Goal: Find specific page/section: Find specific page/section

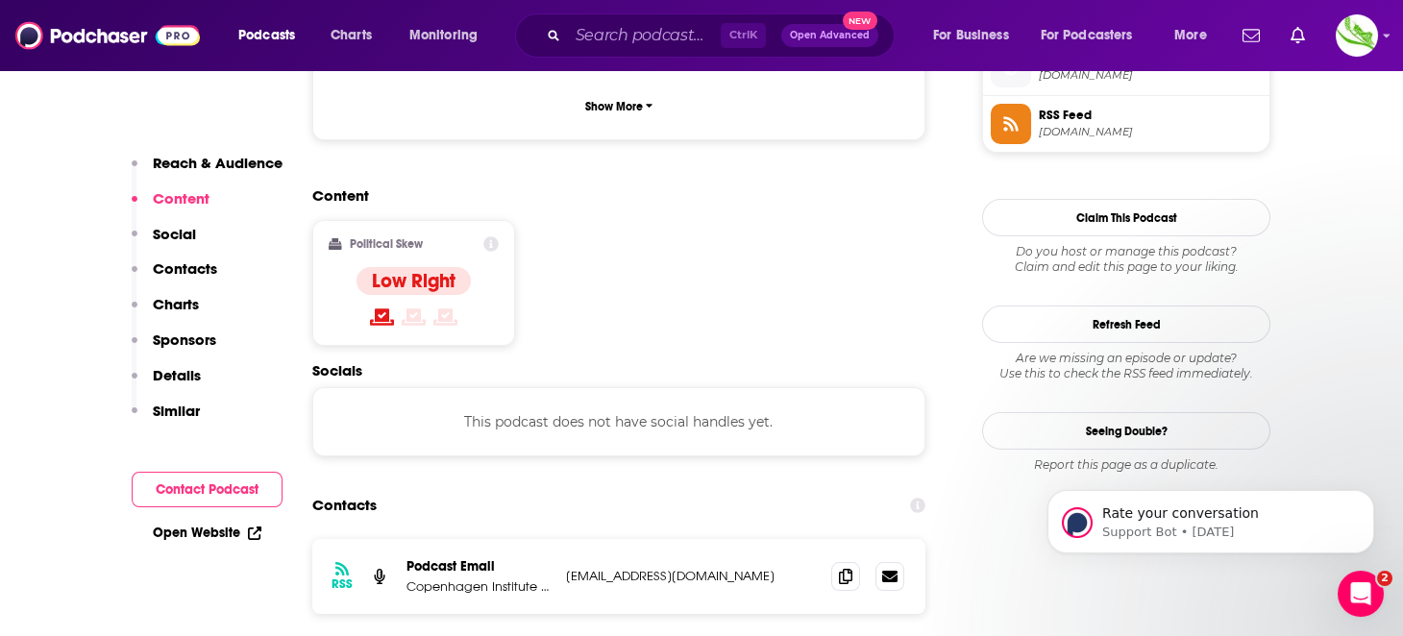
scroll to position [1440, 0]
click at [843, 559] on span at bounding box center [845, 573] width 29 height 29
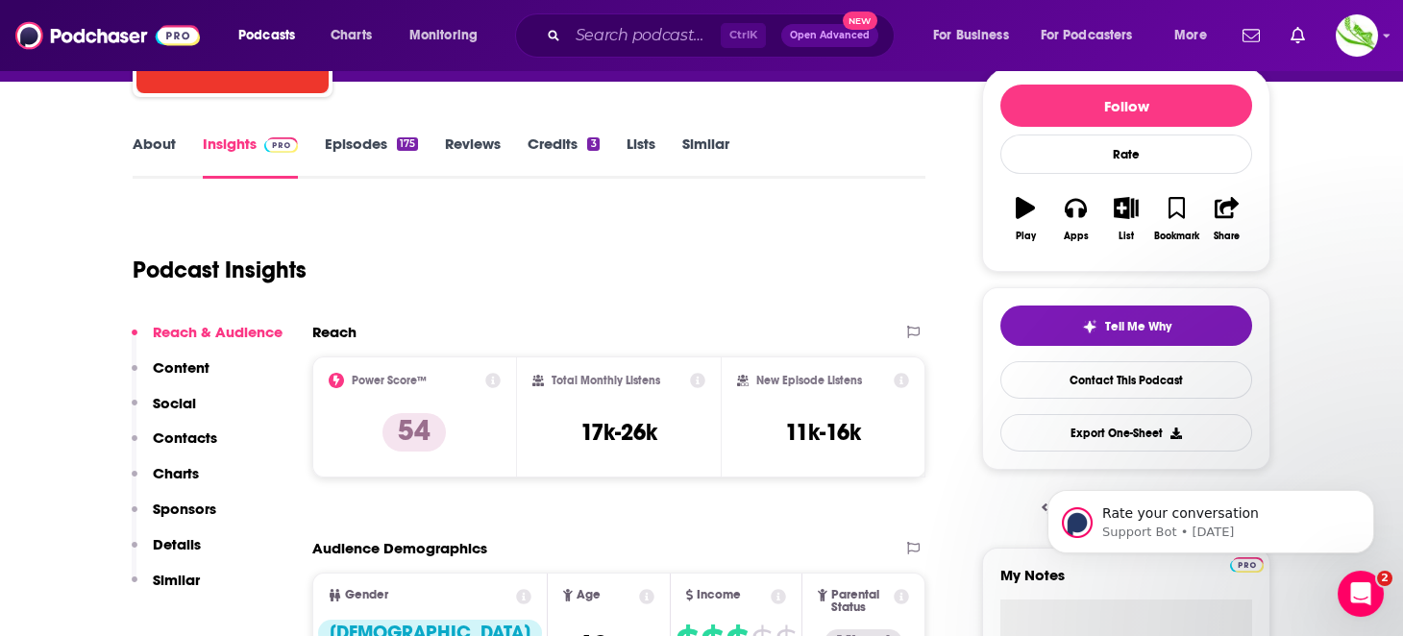
scroll to position [191, 0]
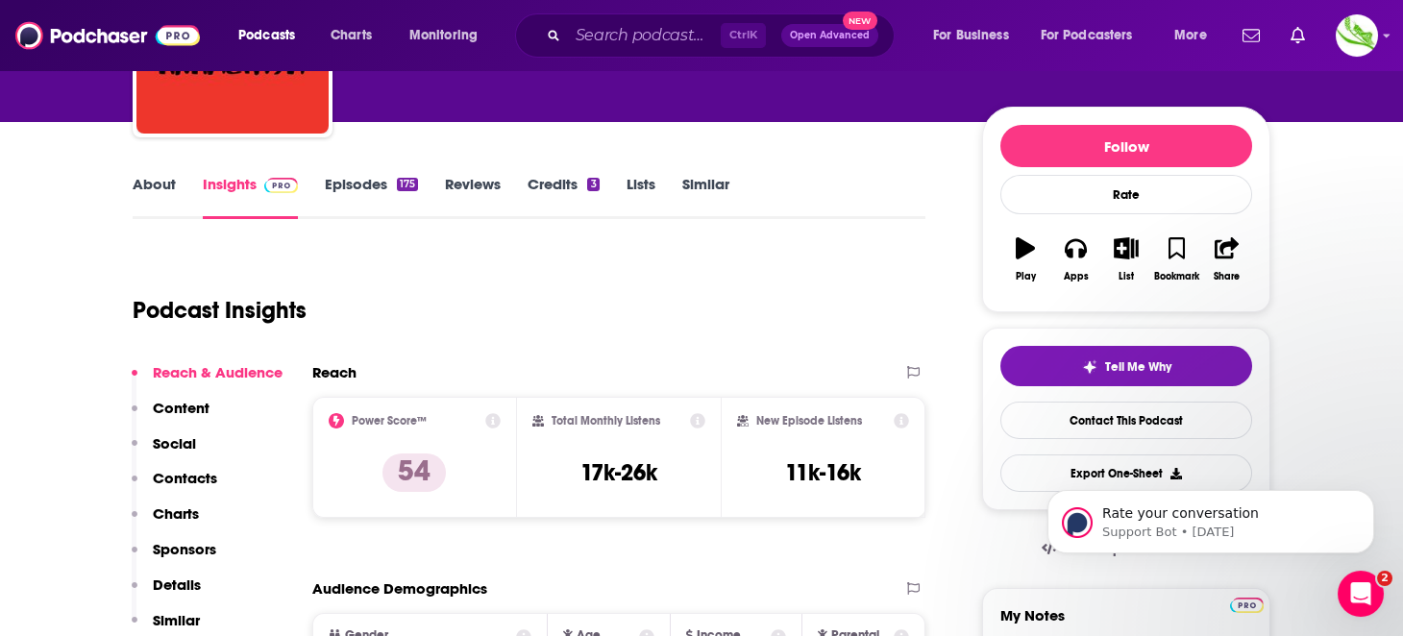
click at [356, 188] on link "Episodes 175" at bounding box center [371, 197] width 93 height 44
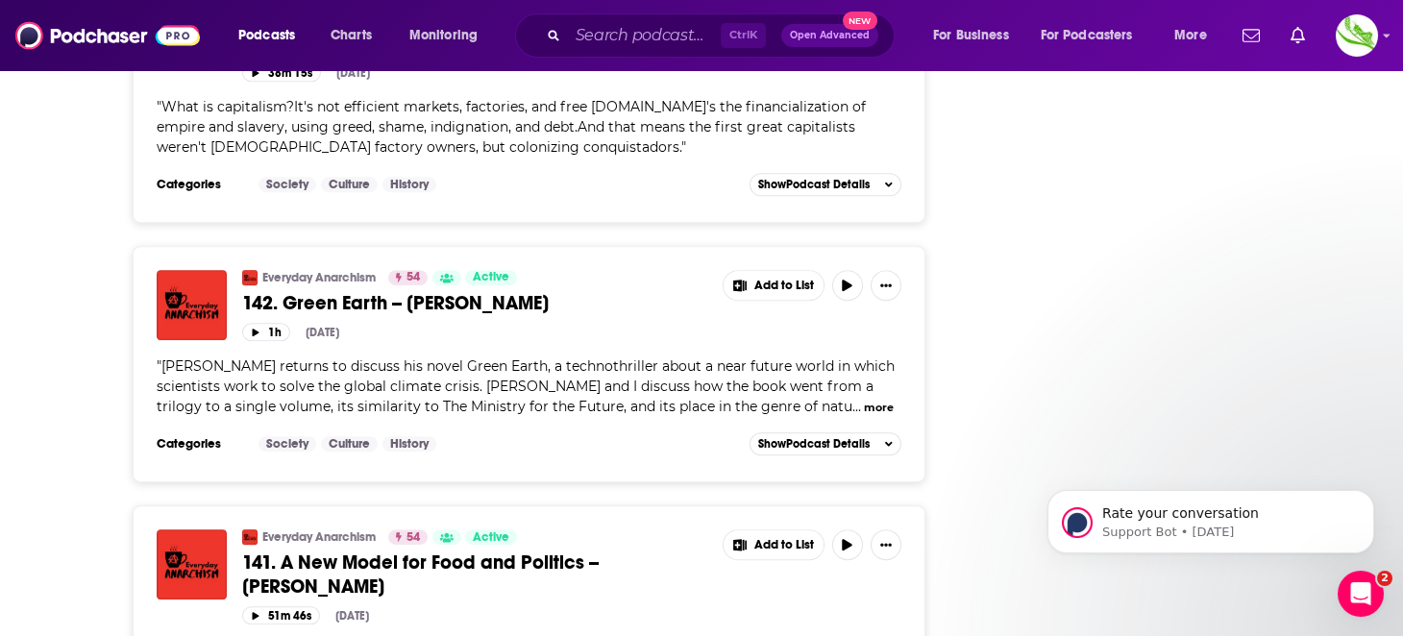
scroll to position [7093, 0]
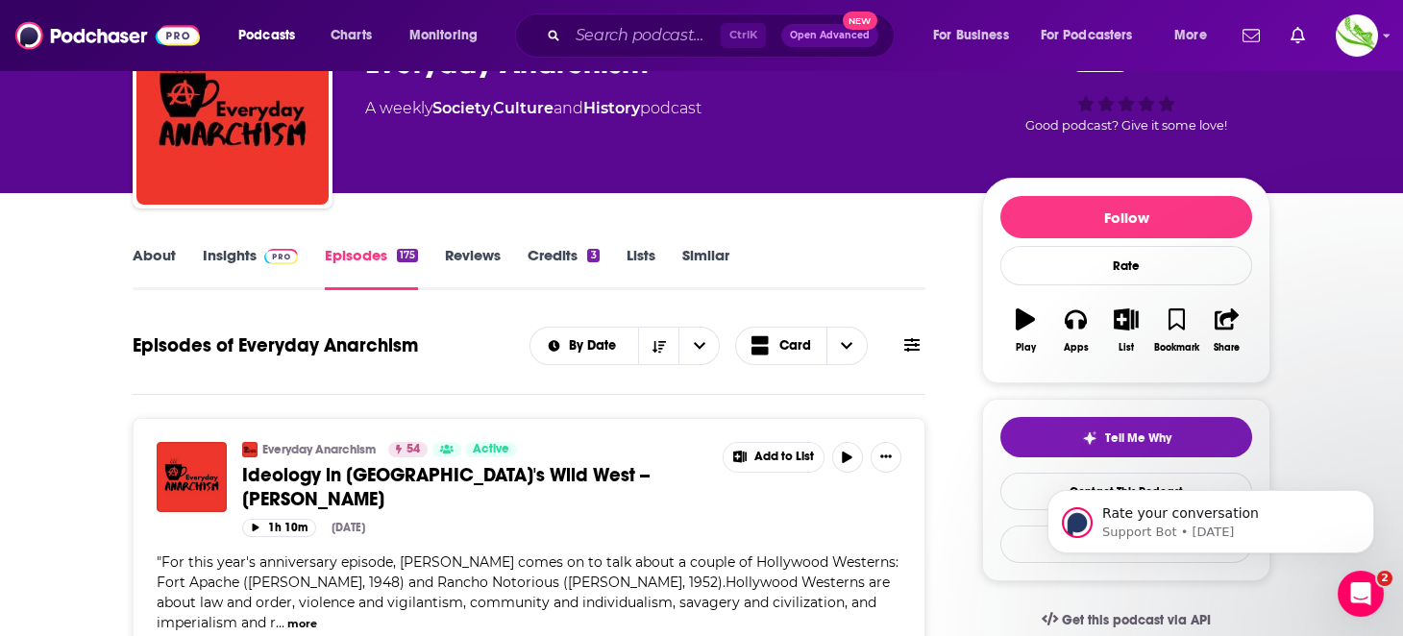
scroll to position [0, 0]
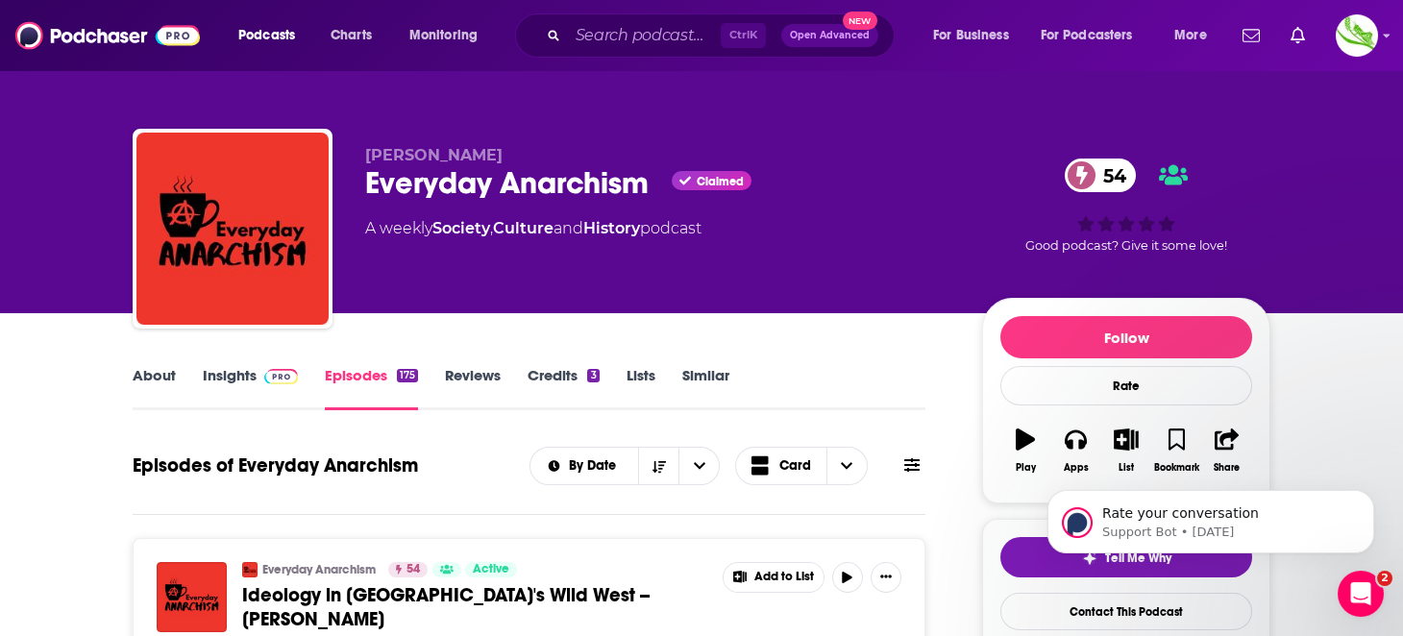
click at [234, 377] on link "Insights" at bounding box center [250, 388] width 95 height 44
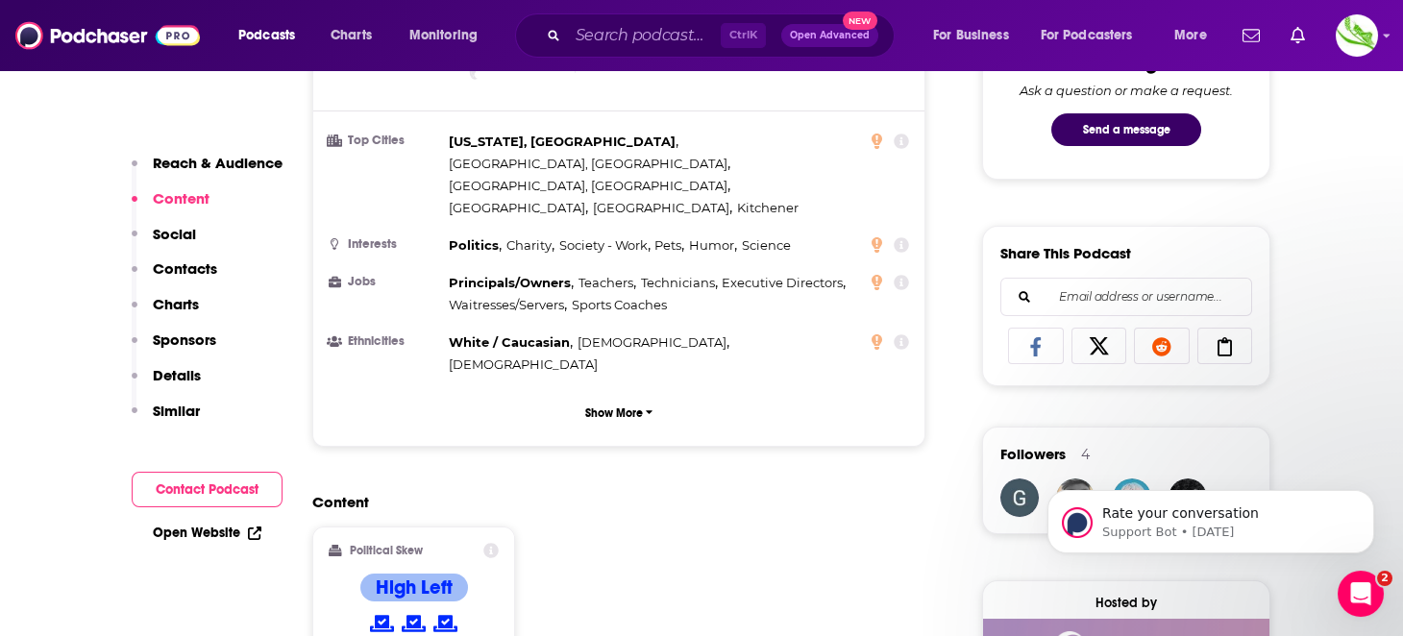
scroll to position [1345, 0]
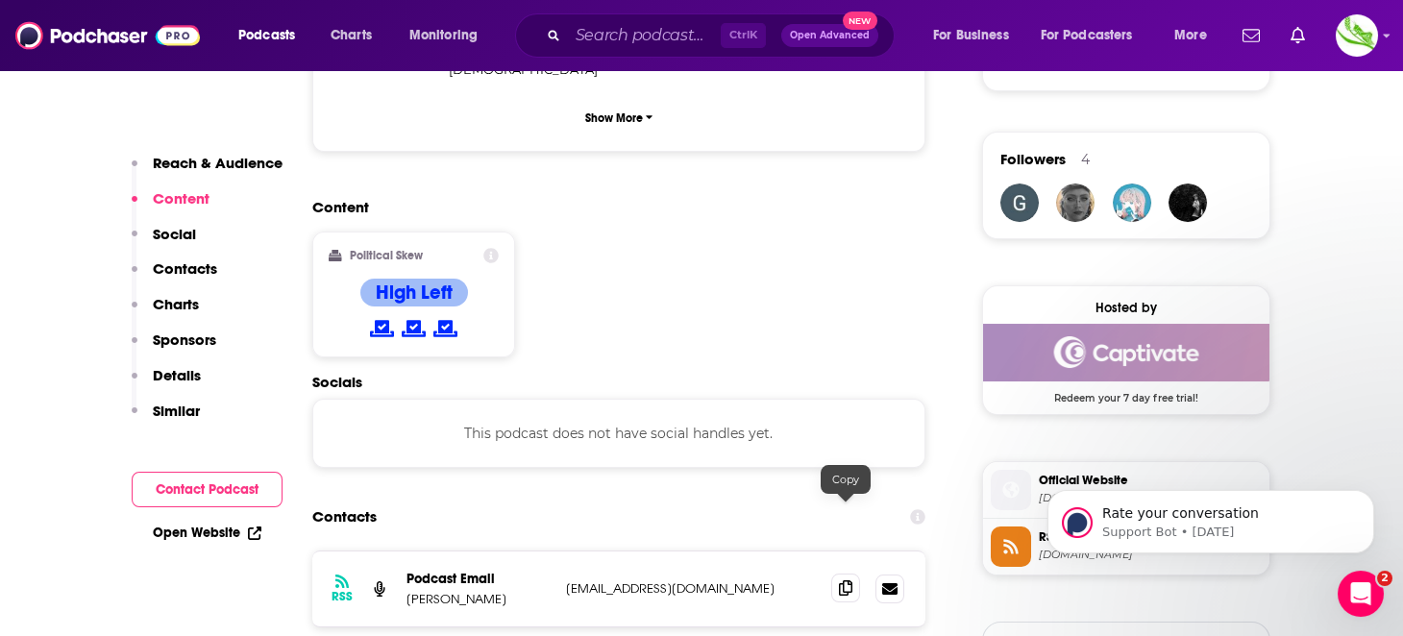
click at [845, 580] on icon at bounding box center [845, 587] width 13 height 15
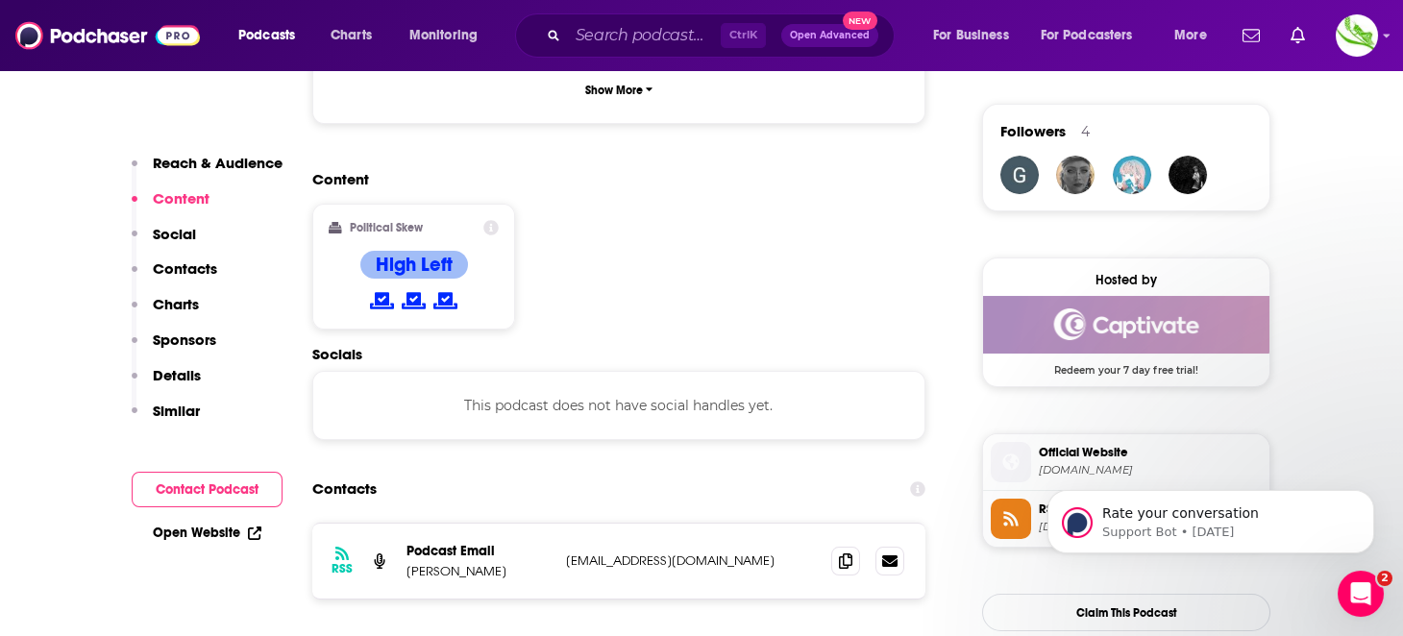
scroll to position [1536, 0]
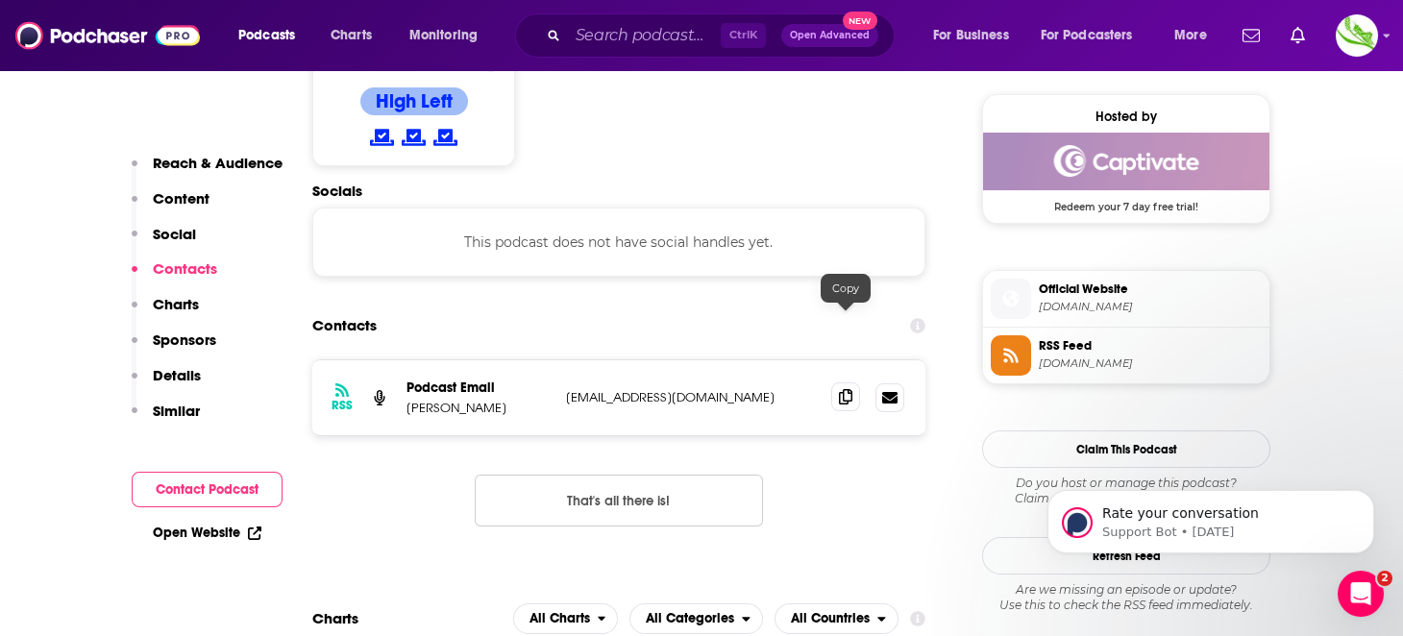
click at [852, 382] on span at bounding box center [845, 396] width 29 height 29
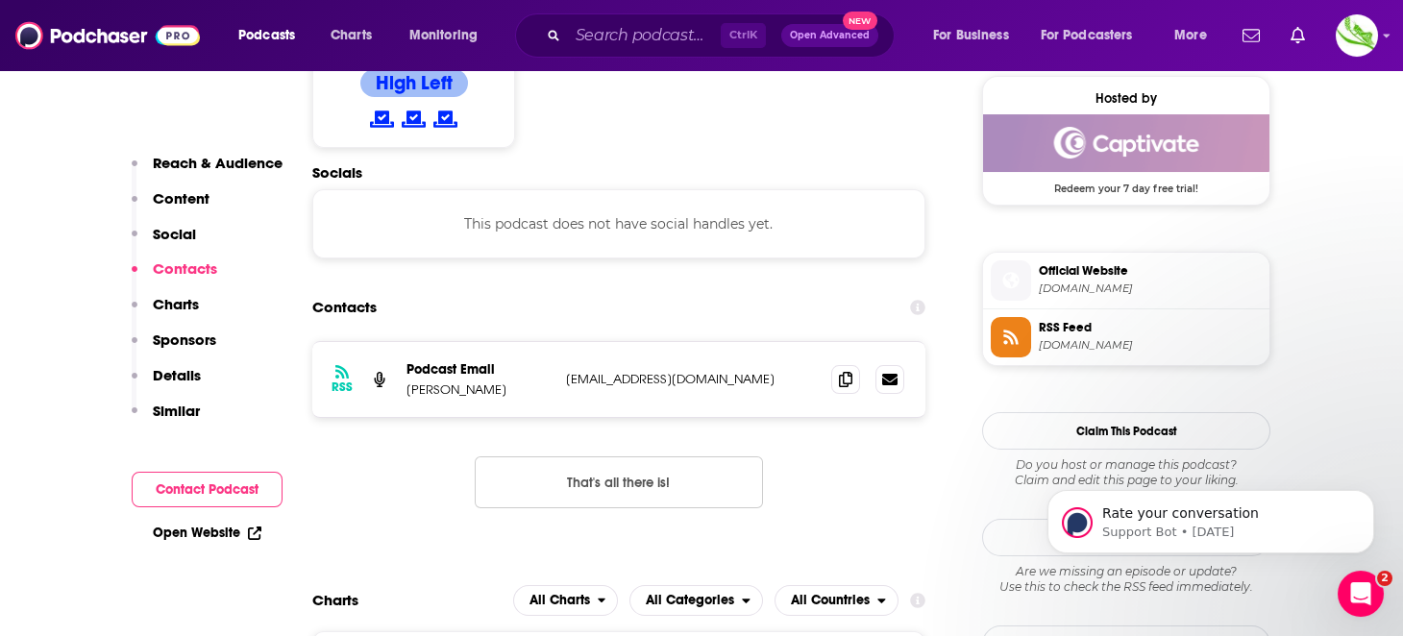
scroll to position [1633, 0]
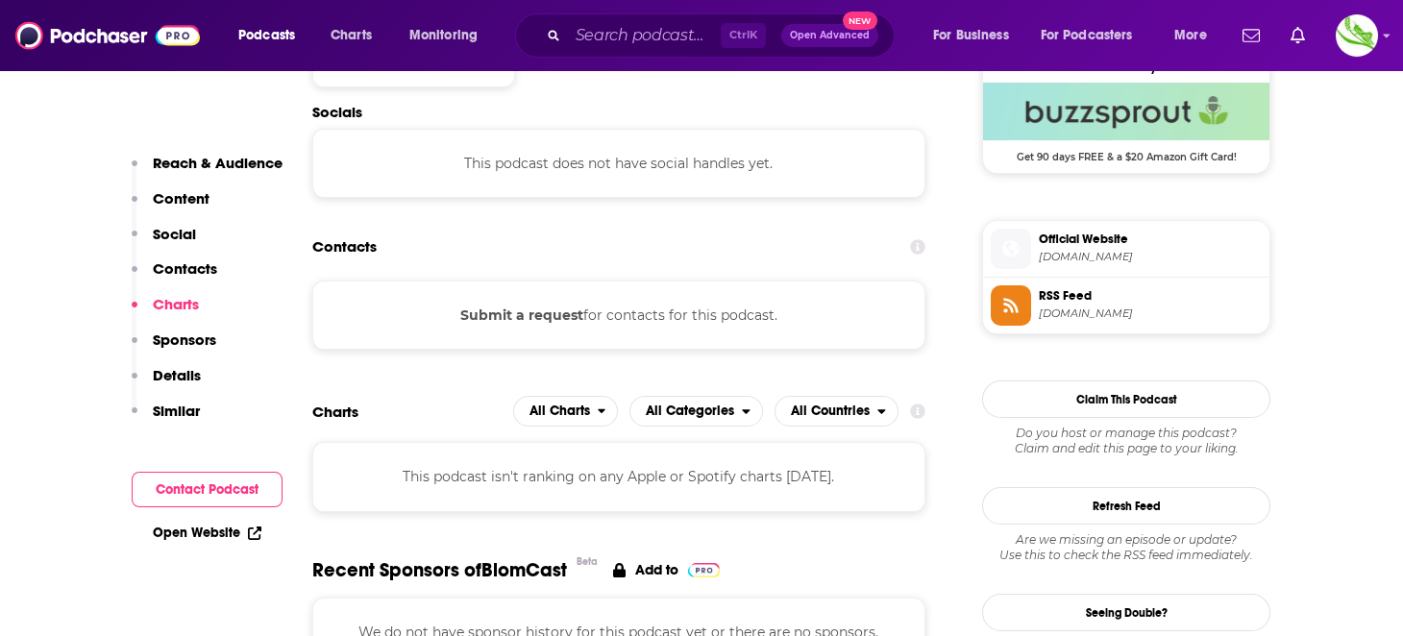
scroll to position [1633, 0]
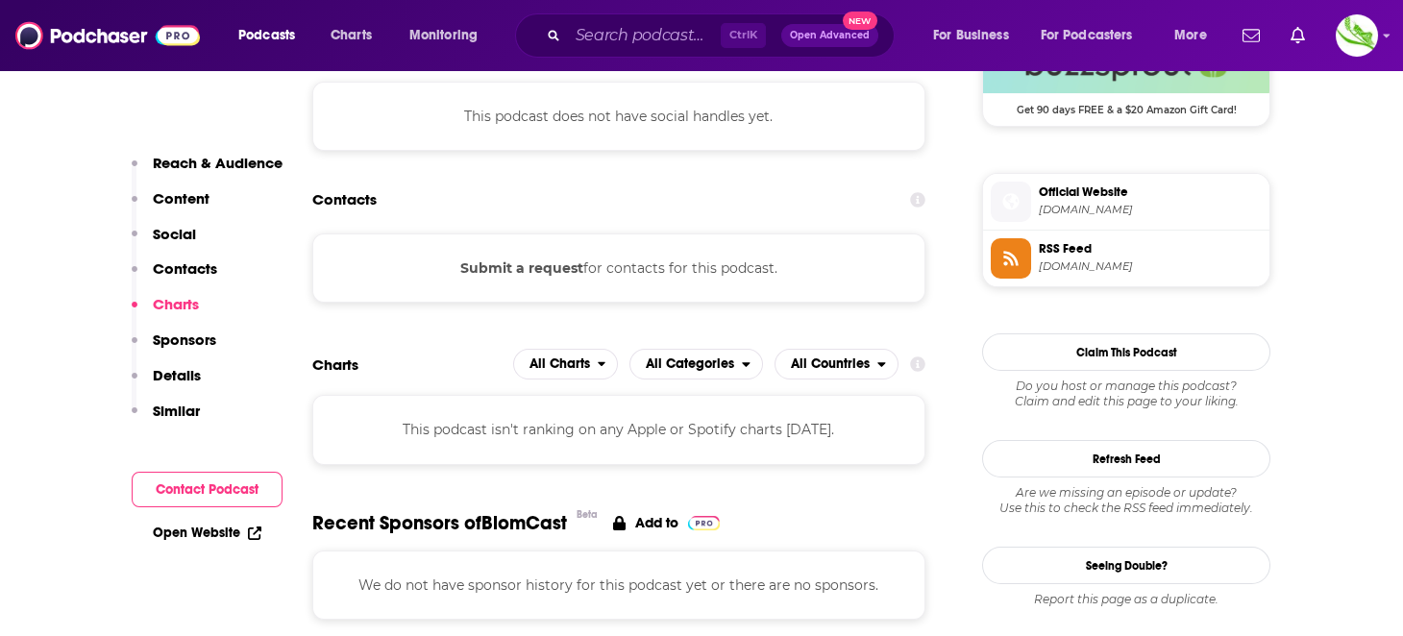
click at [519, 258] on button "Submit a request" at bounding box center [521, 268] width 123 height 21
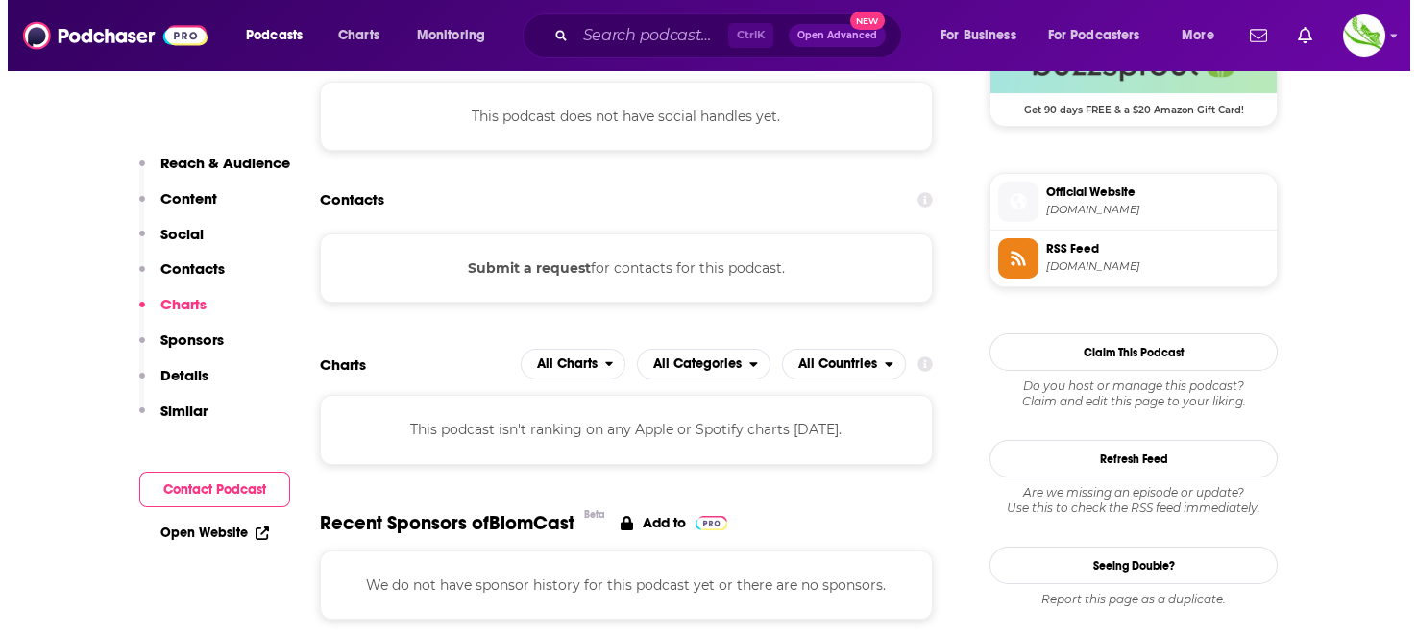
scroll to position [0, 0]
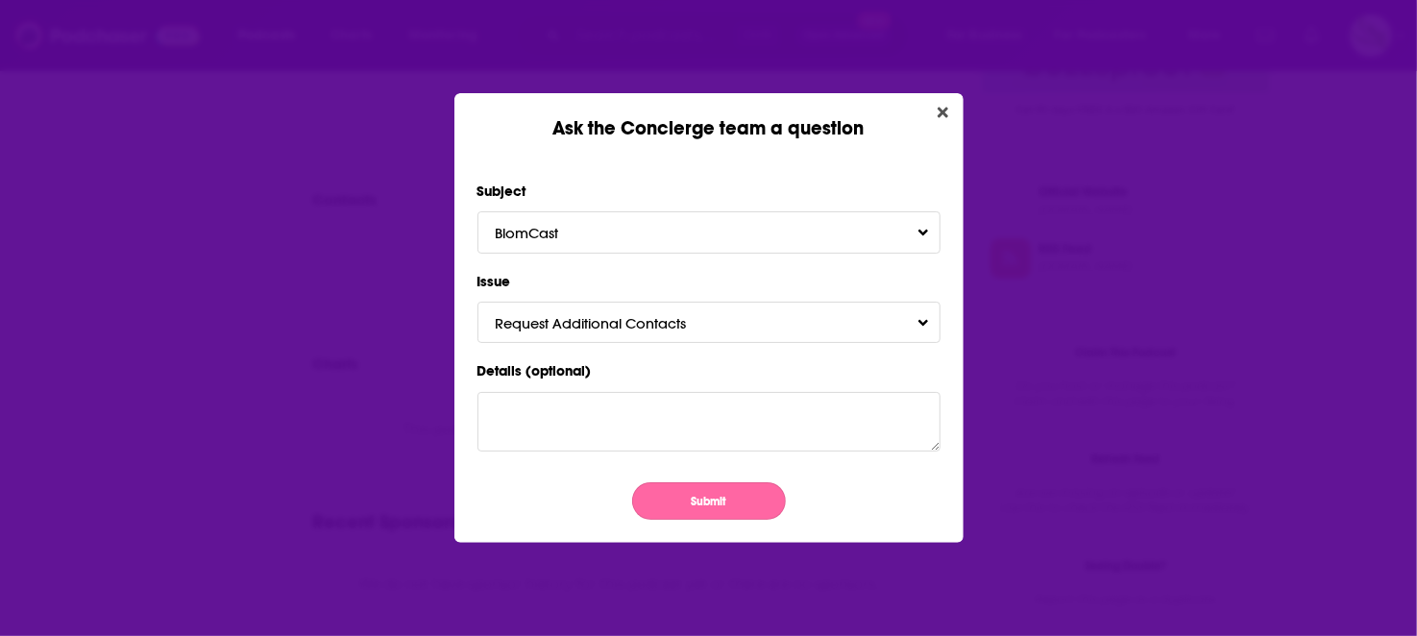
click at [719, 493] on button "Submit" at bounding box center [709, 500] width 154 height 37
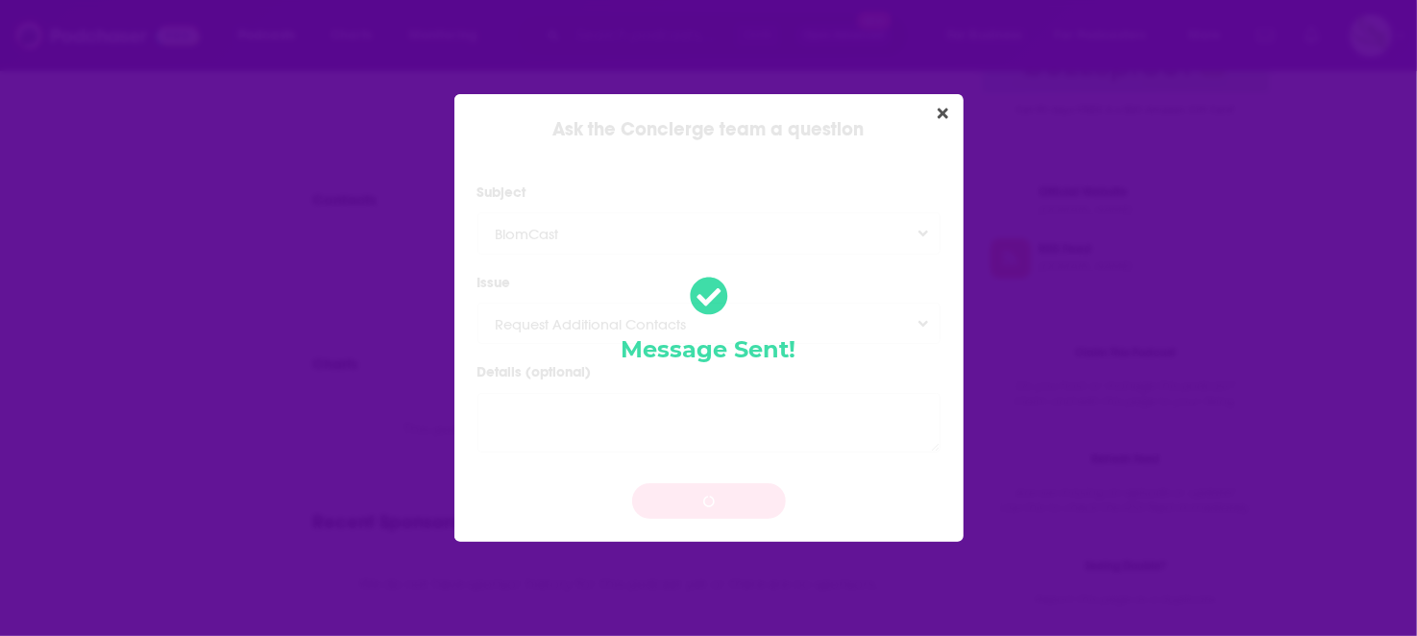
click at [0, 267] on div "Ask the Concierge team a question Subject BlomCast Issue Request Additional Con…" at bounding box center [708, 318] width 1417 height 636
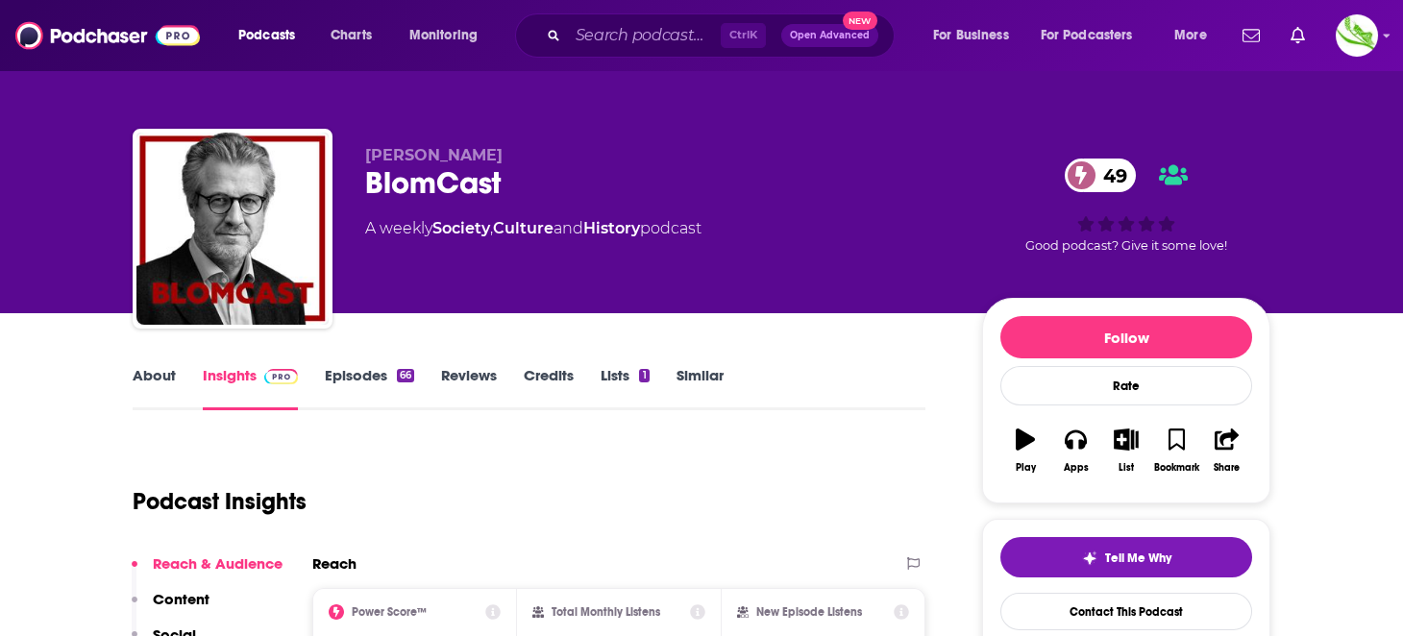
click at [147, 376] on link "About" at bounding box center [154, 388] width 43 height 44
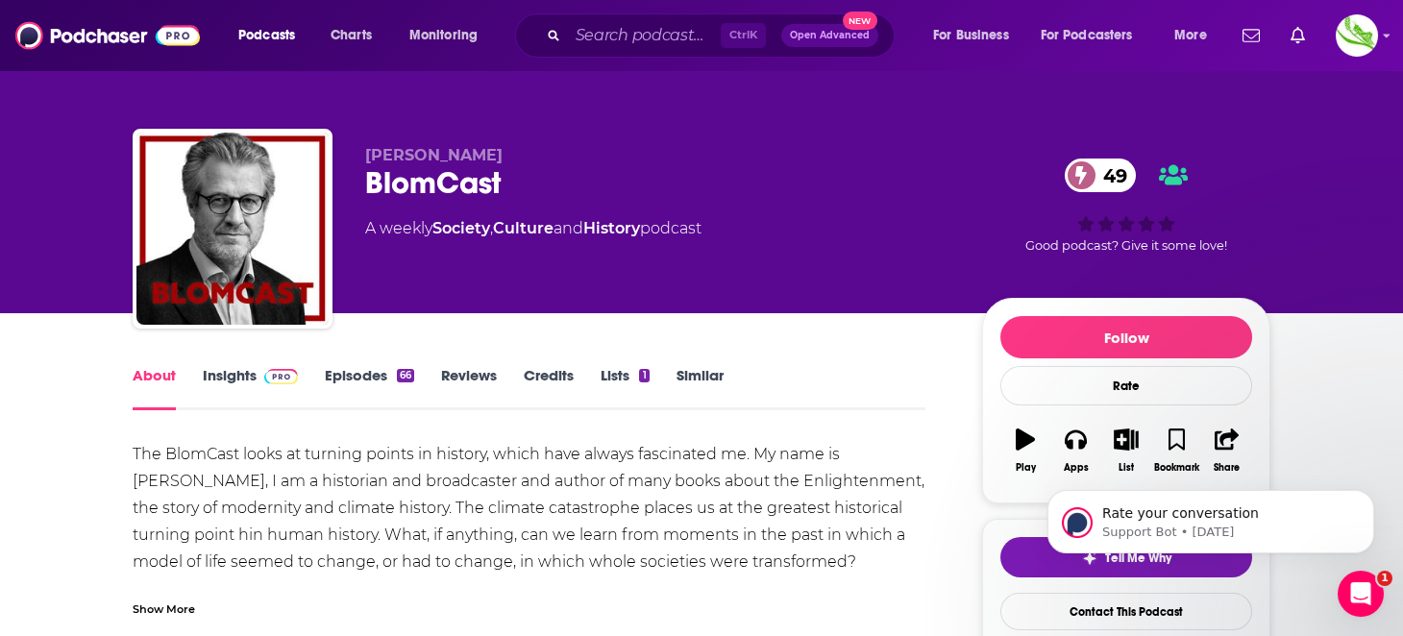
click at [207, 382] on link "Insights" at bounding box center [250, 388] width 95 height 44
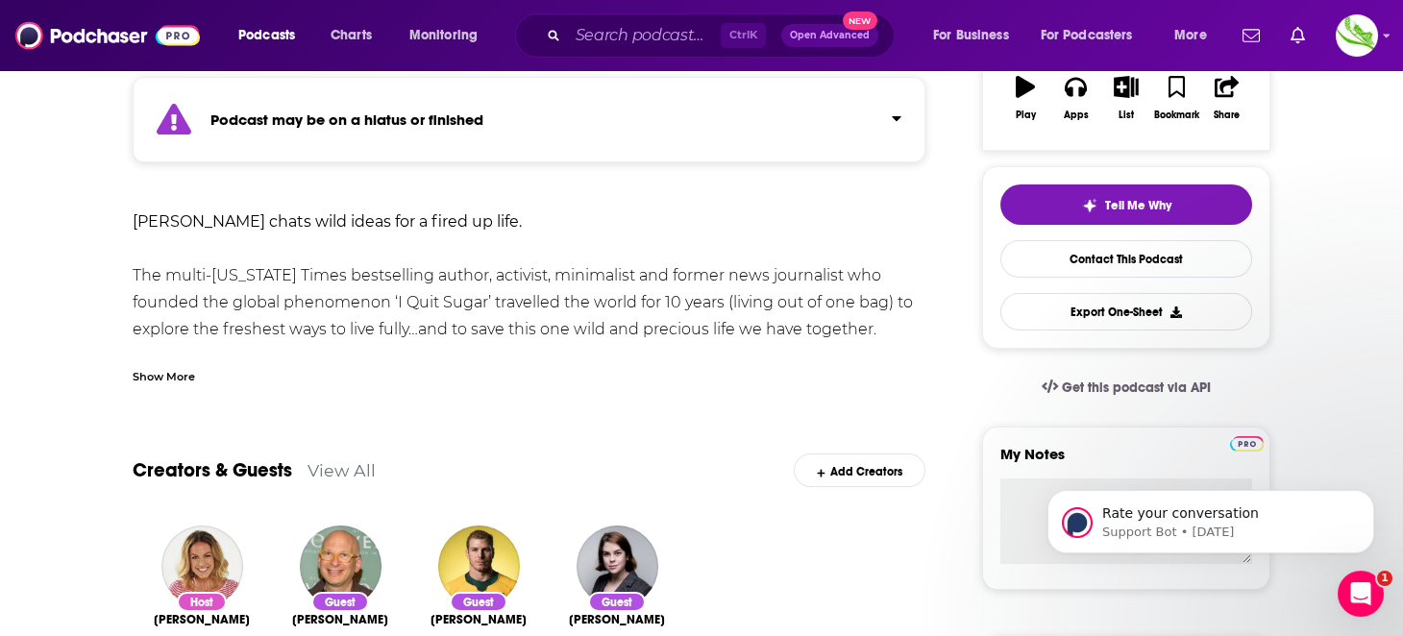
scroll to position [384, 0]
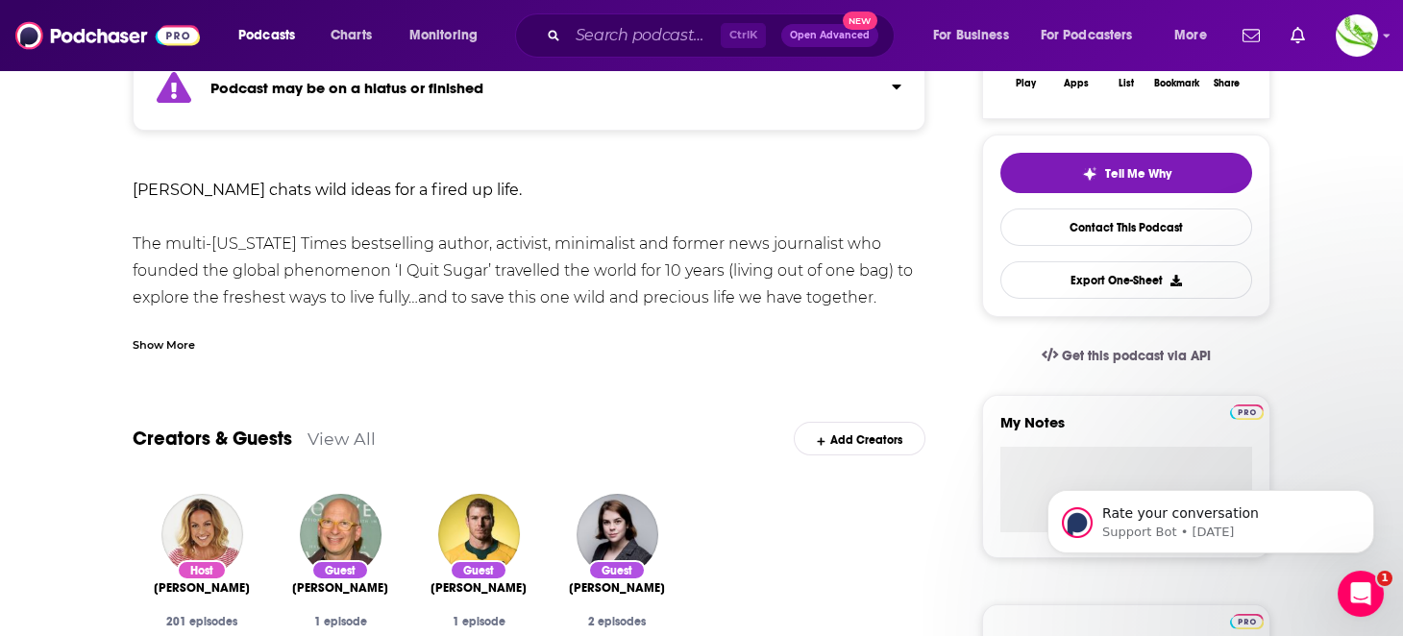
click at [146, 342] on div "Show More" at bounding box center [164, 343] width 62 height 18
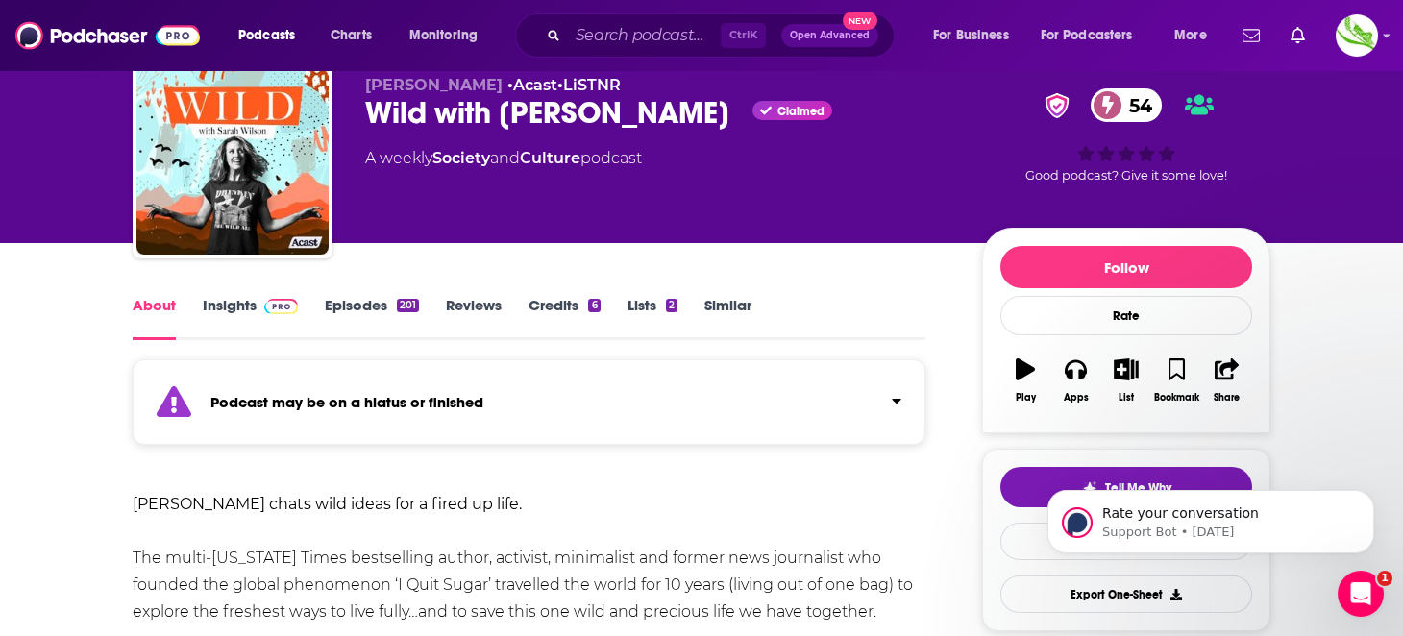
scroll to position [0, 0]
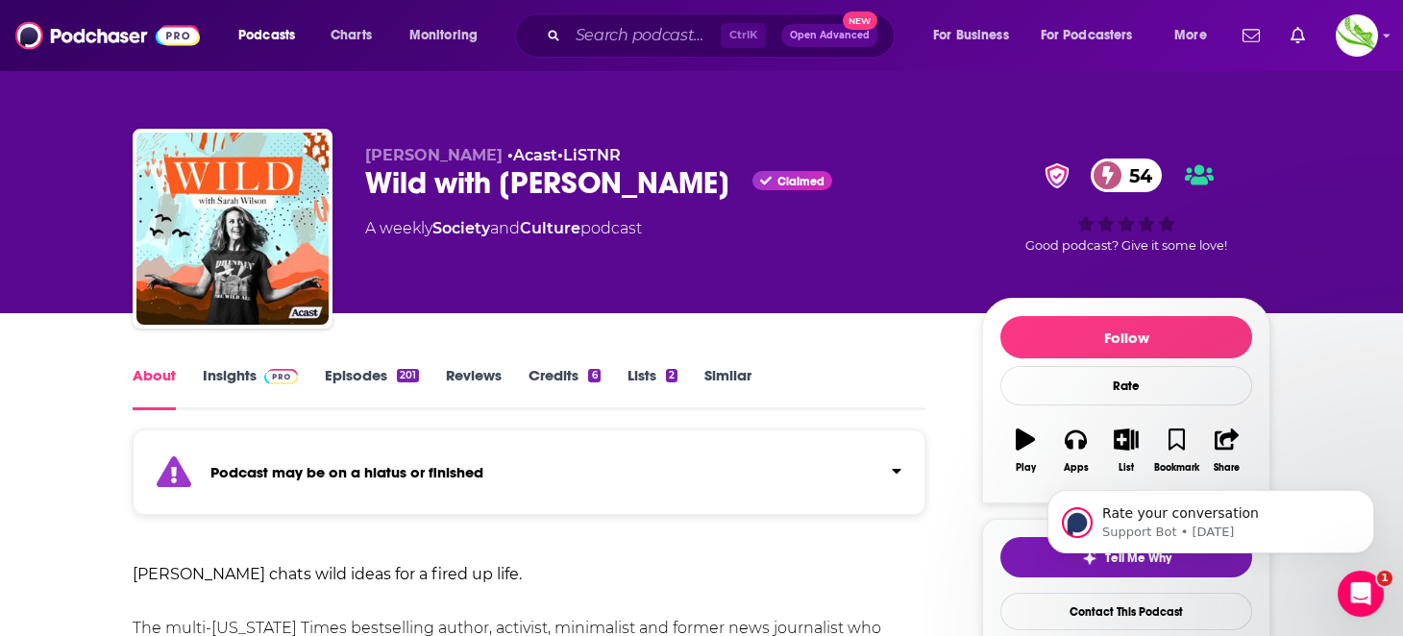
click at [234, 373] on link "Insights" at bounding box center [250, 388] width 95 height 44
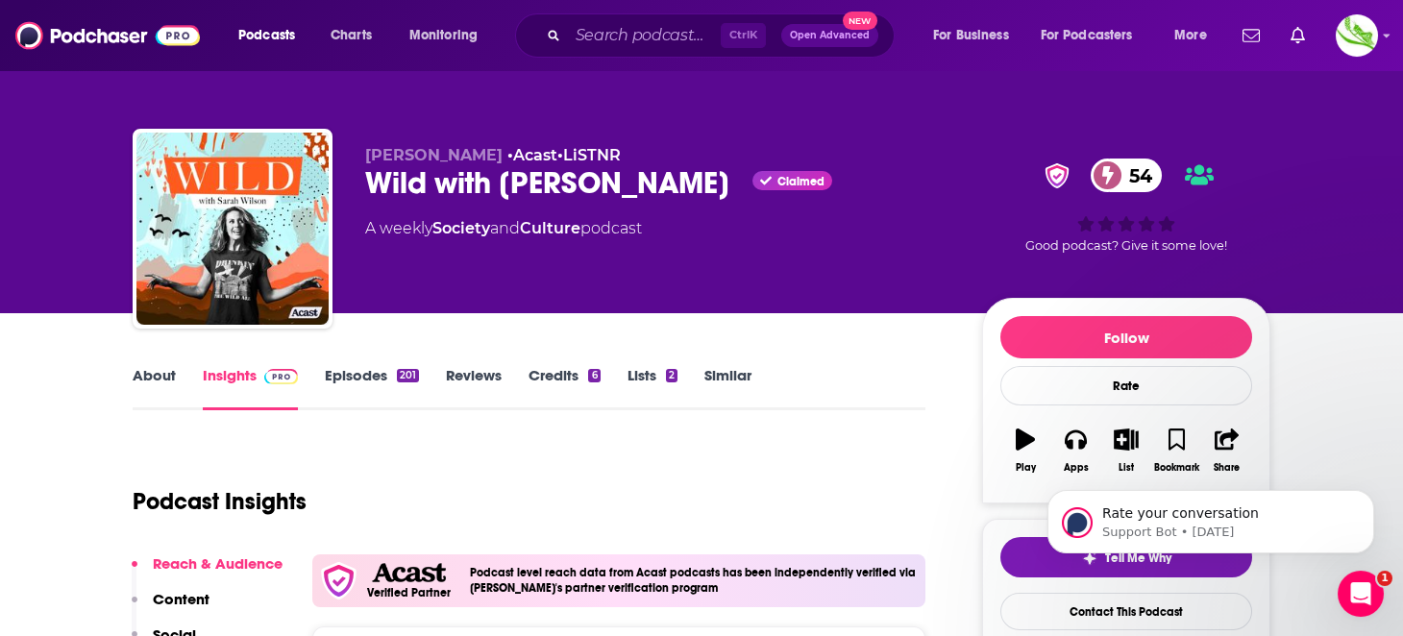
click at [328, 377] on link "Episodes 201" at bounding box center [372, 388] width 94 height 44
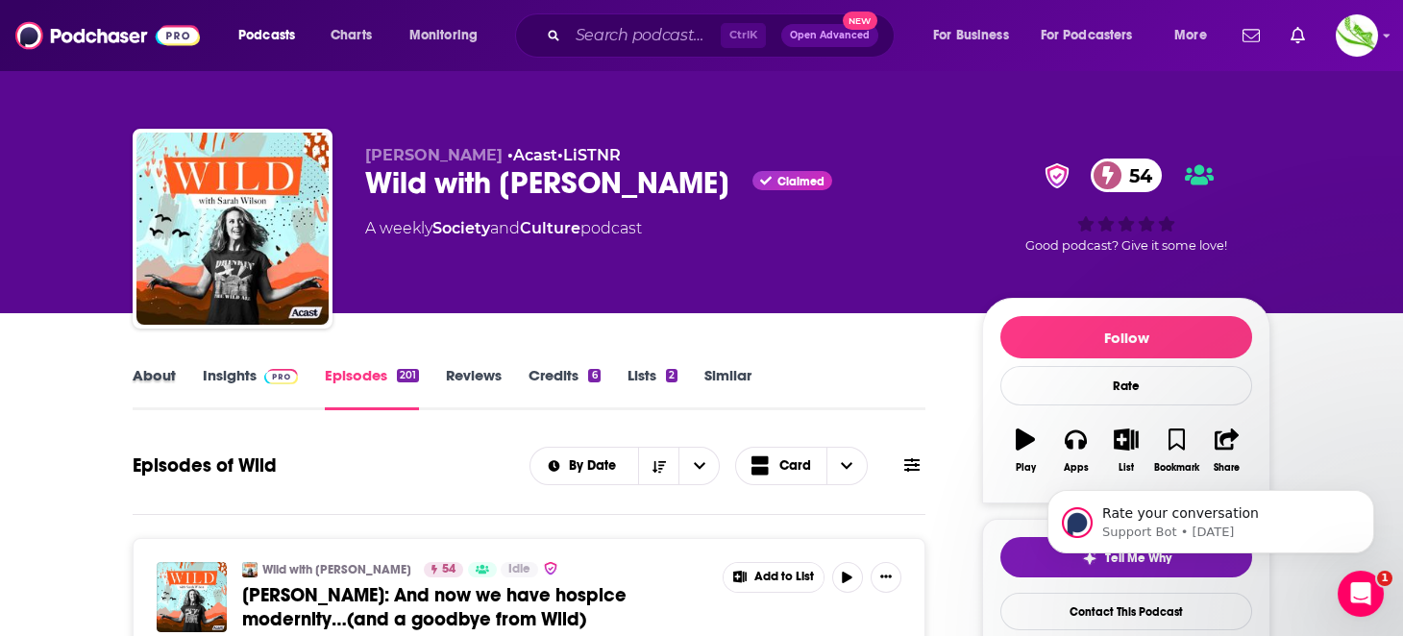
click at [197, 371] on div "About" at bounding box center [168, 388] width 70 height 44
click at [230, 370] on link "Insights" at bounding box center [250, 388] width 95 height 44
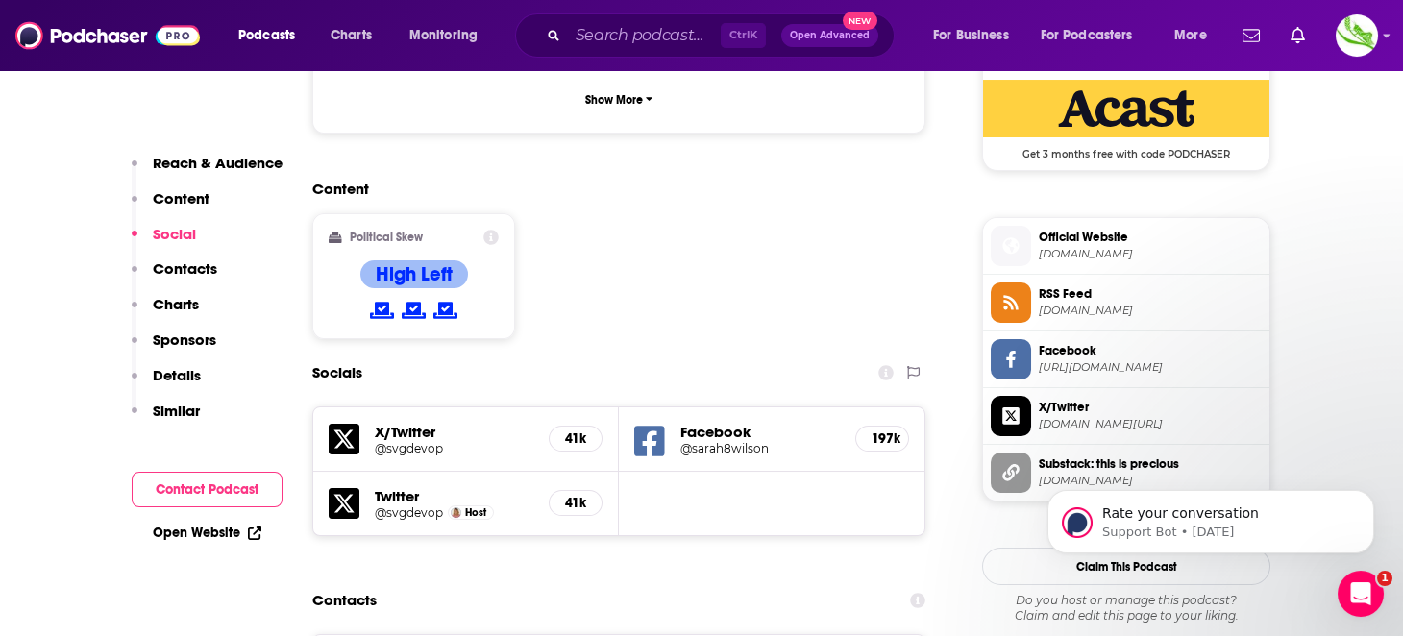
scroll to position [1729, 0]
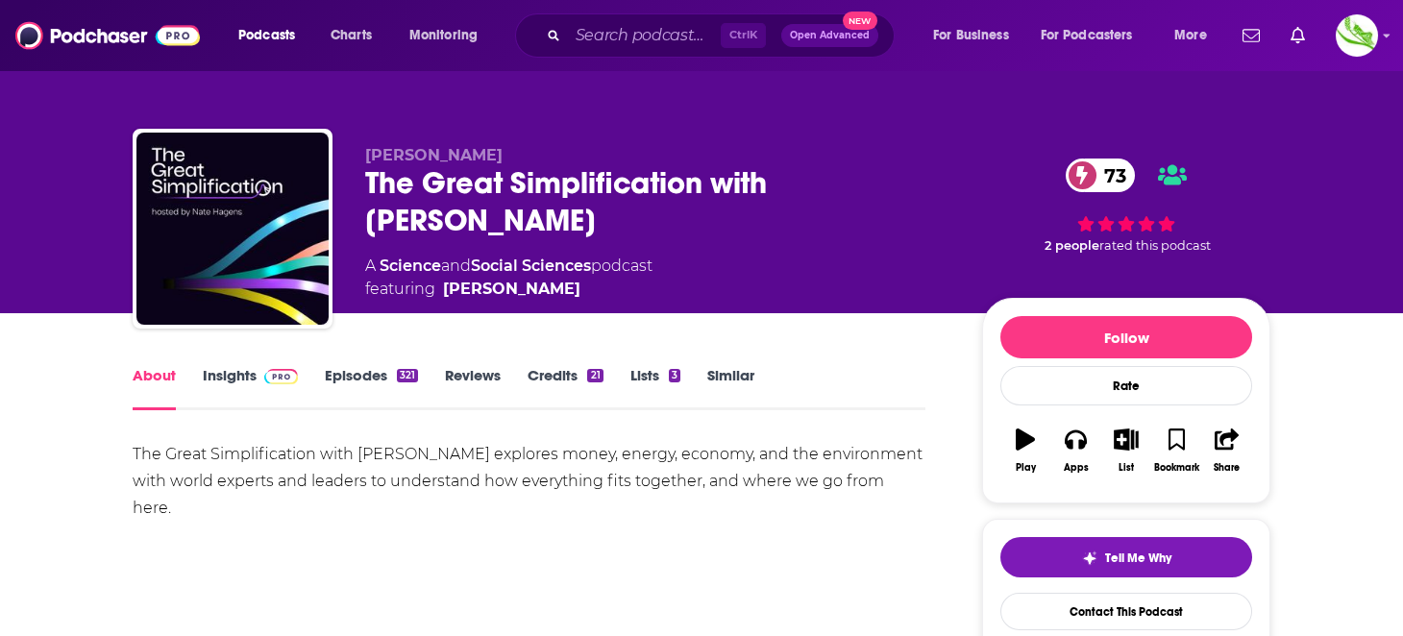
click at [239, 370] on link "Insights" at bounding box center [250, 388] width 95 height 44
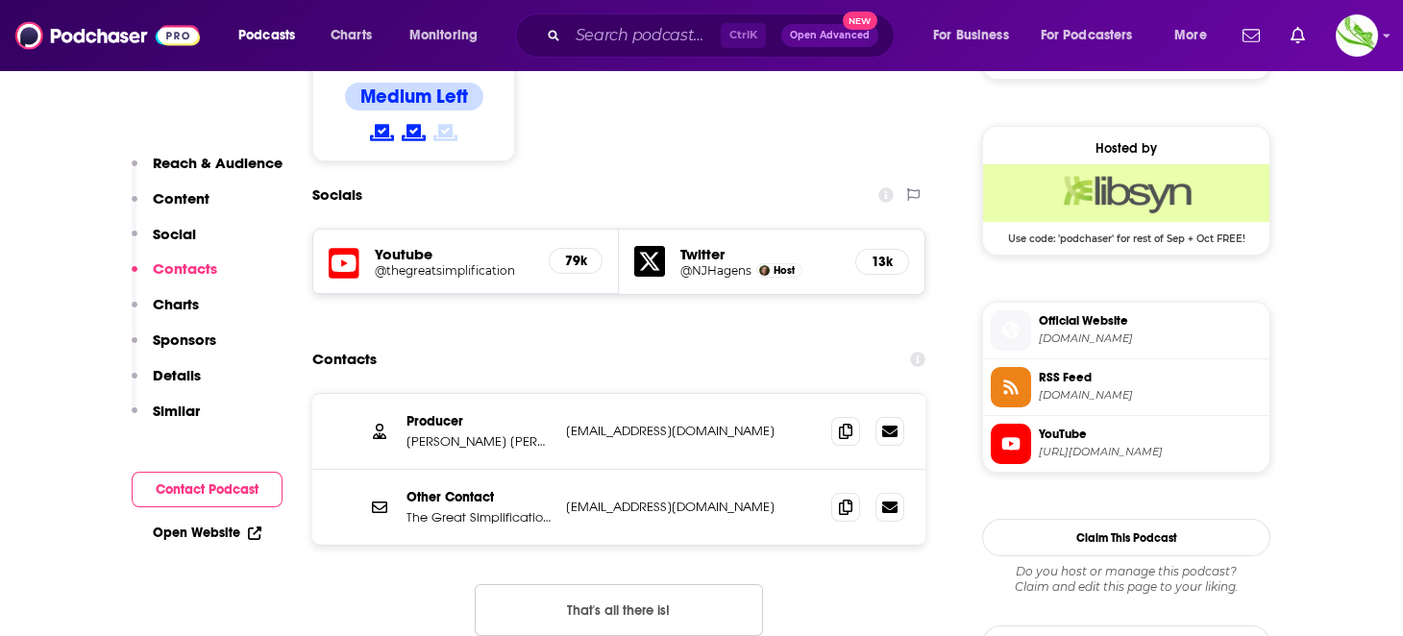
scroll to position [1729, 0]
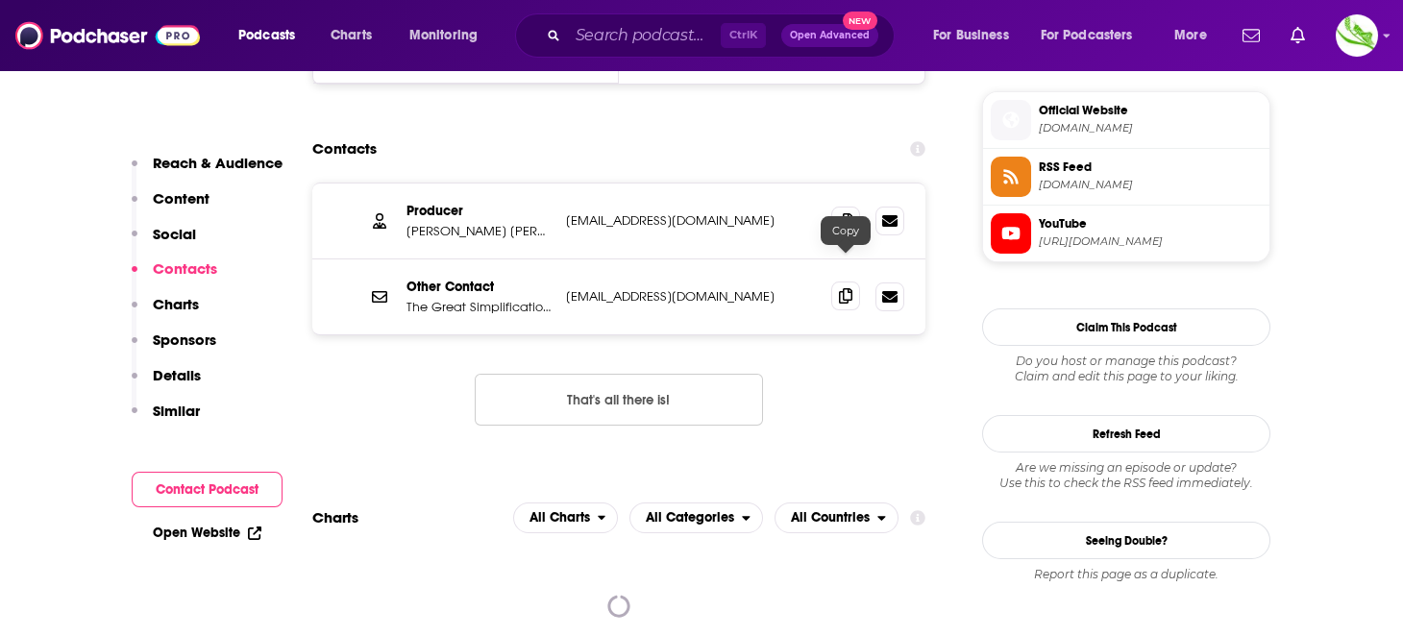
click at [839, 288] on icon at bounding box center [845, 295] width 13 height 15
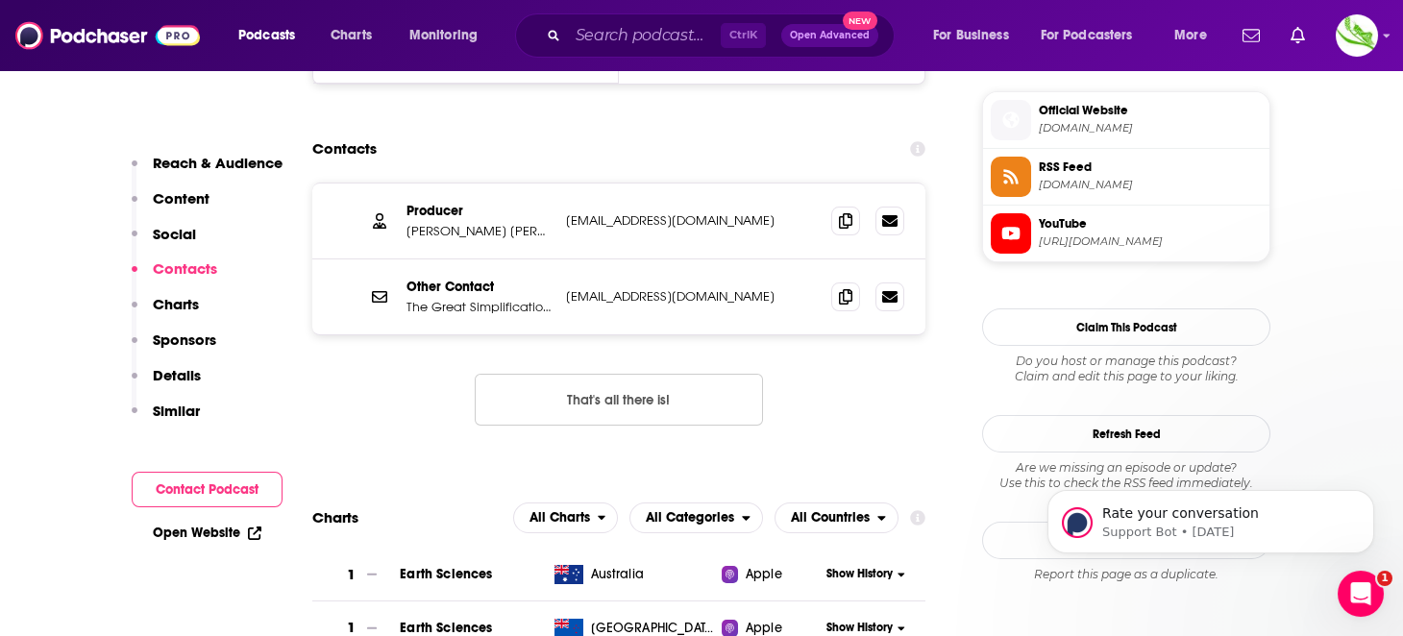
scroll to position [0, 0]
